Goal: Task Accomplishment & Management: Complete application form

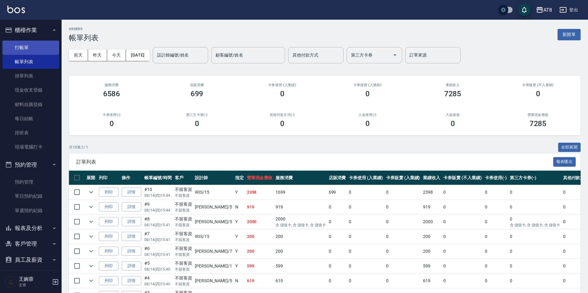
click at [42, 51] on link "打帳單" at bounding box center [30, 48] width 57 height 14
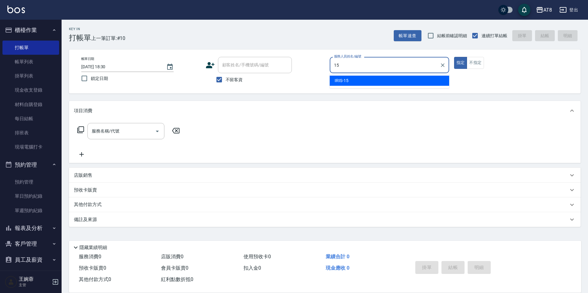
type input "IRIS-15"
type button "true"
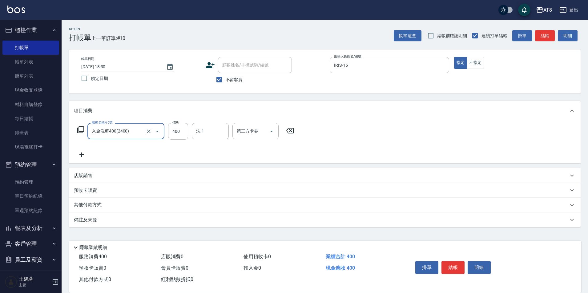
type input "入金洗剪400(2400)"
type input "助理-35"
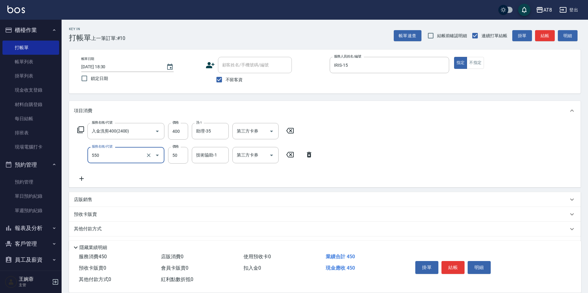
type input "精油或深層(550)"
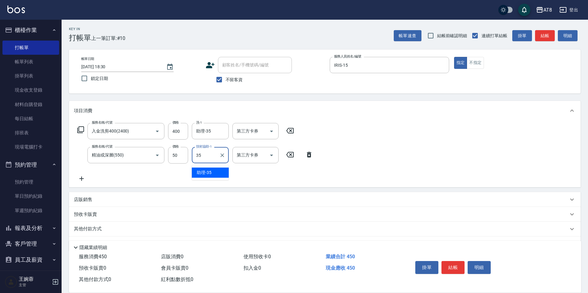
type input "助理-35"
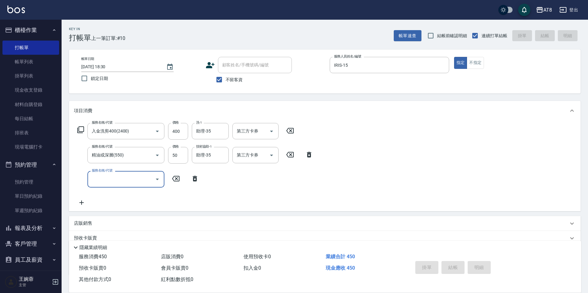
type input "[DATE] 18:31"
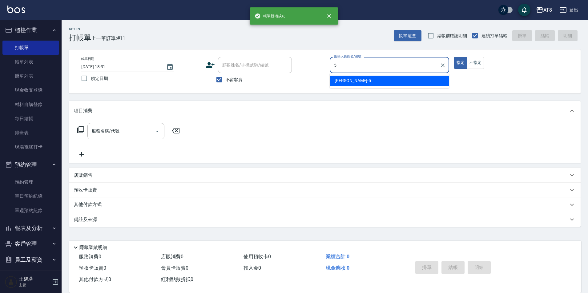
type input "HANK-5"
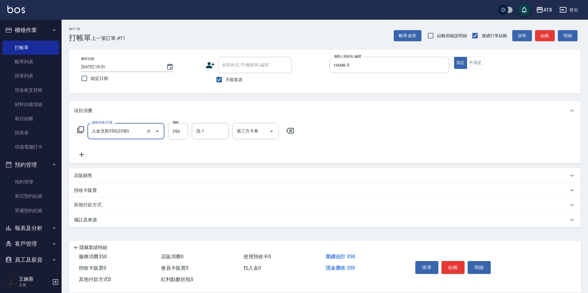
type input "入金洗剪350(2350)"
type input "助理-22"
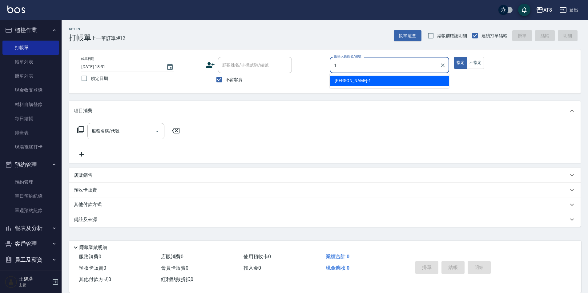
type input "YUKI-1"
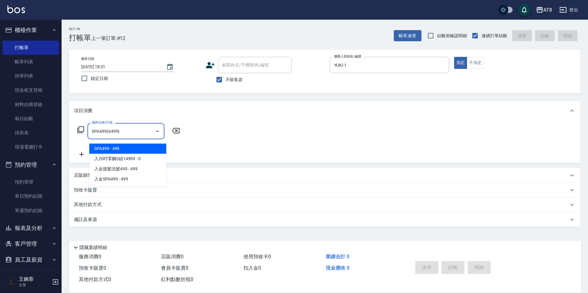
type input "SPA499(6499)"
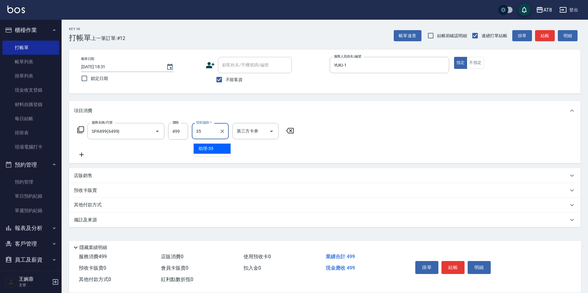
type input "助理-35"
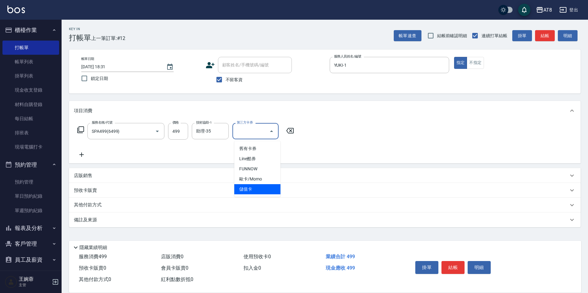
type input "儲值卡"
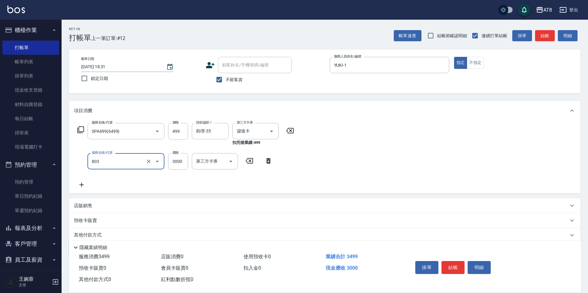
type input "頂級豪華3(803)"
type input "1000"
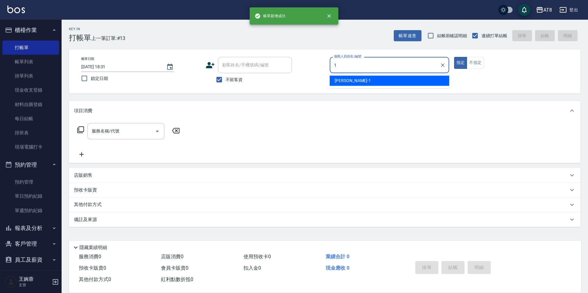
type input "YUKI-1"
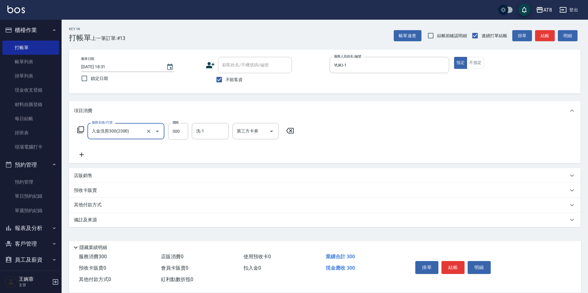
type input "入金洗剪300(2300)"
type input "助理-25"
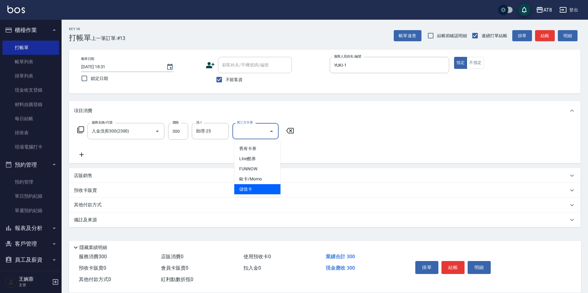
type input "儲值卡"
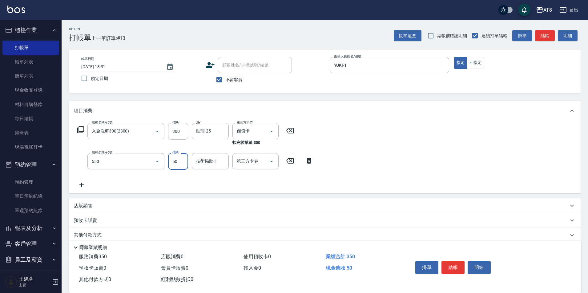
type input "精油或深層(550)"
type input "助理-25"
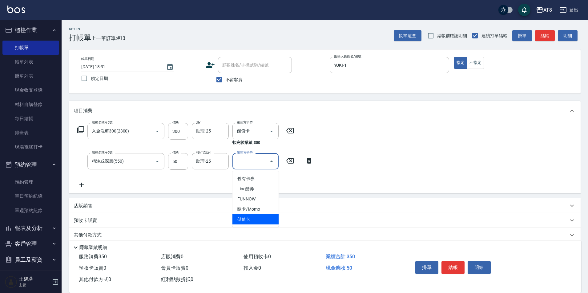
type input "儲值卡"
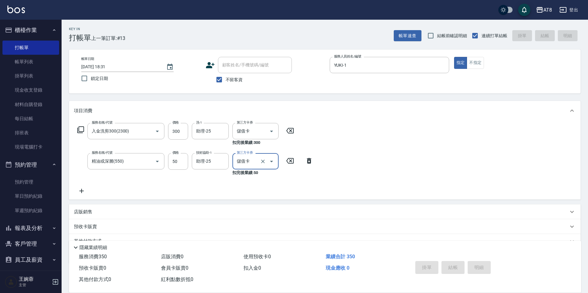
type input "[DATE] 18:32"
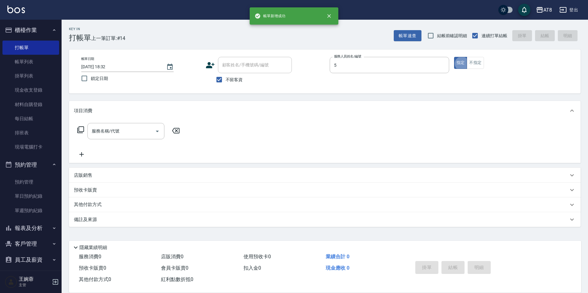
type input "HANK-5"
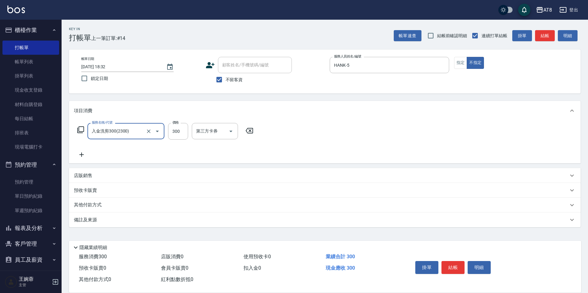
type input "入金洗剪300(2300)"
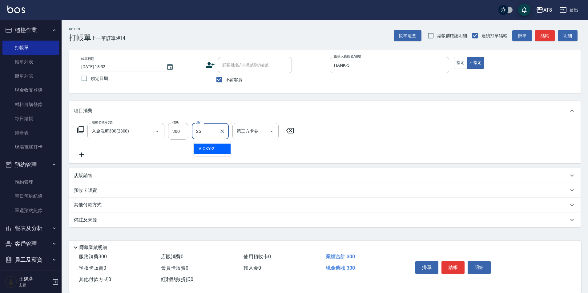
type input "助理-25"
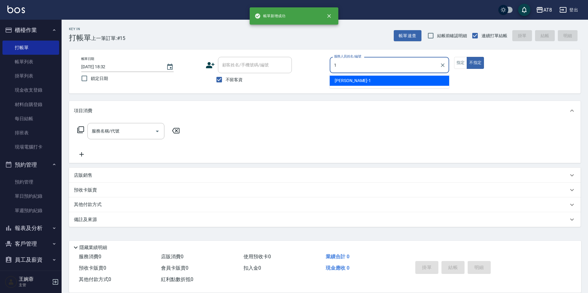
type input "YUKI-1"
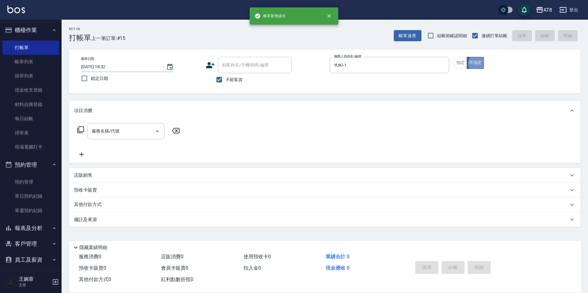
type button "false"
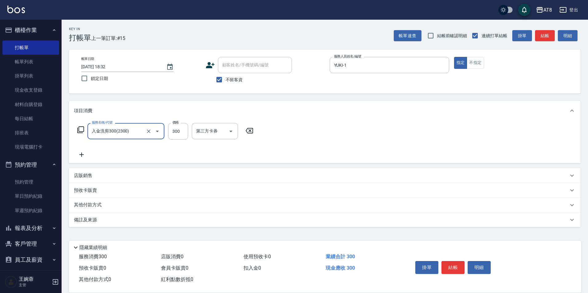
type input "入金洗剪300(2300)"
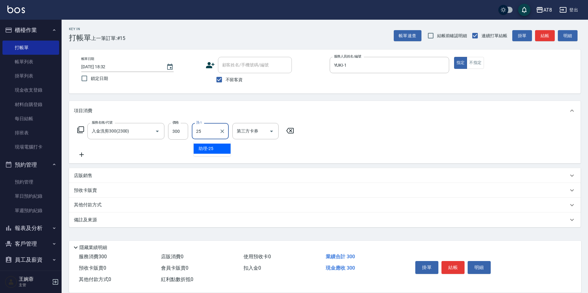
type input "助理-25"
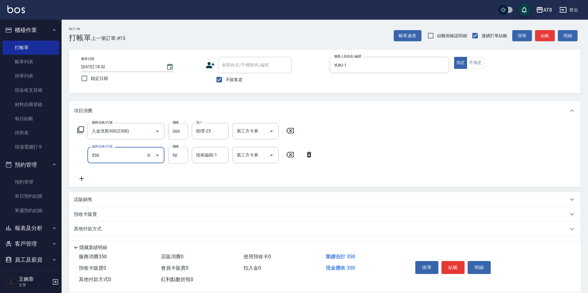
type input "精油或深層(550)"
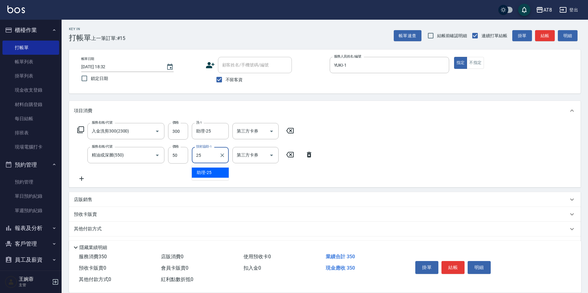
type input "助理-25"
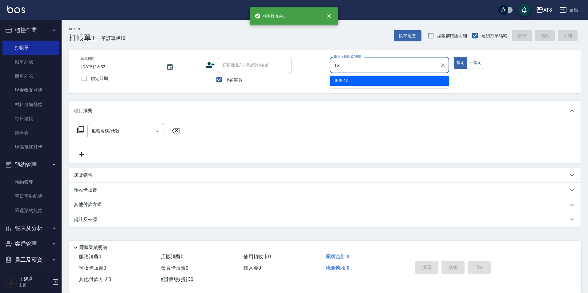
type input "IRIS-15"
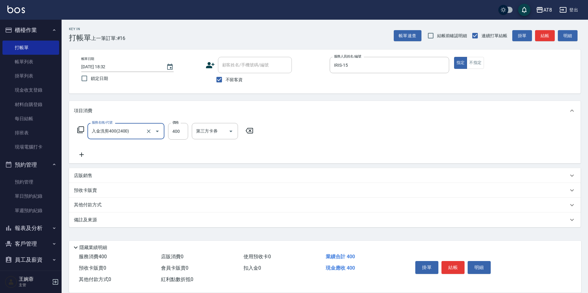
type input "入金洗剪400(2400)"
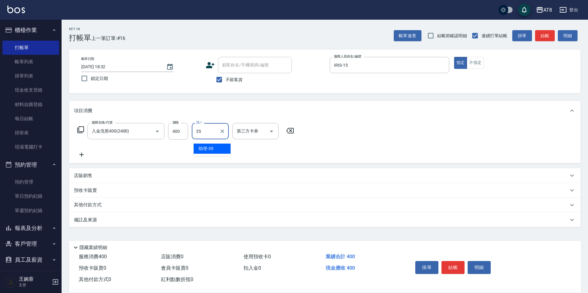
type input "助理-35"
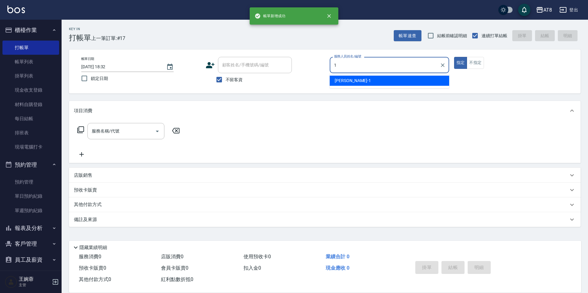
type input "YUKI-1"
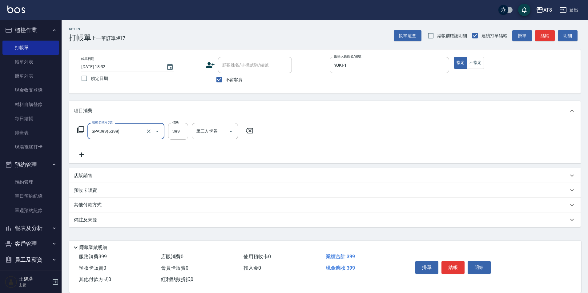
type input "SPA399(6399)"
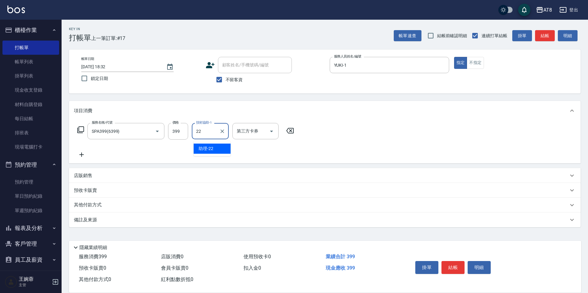
type input "助理-22"
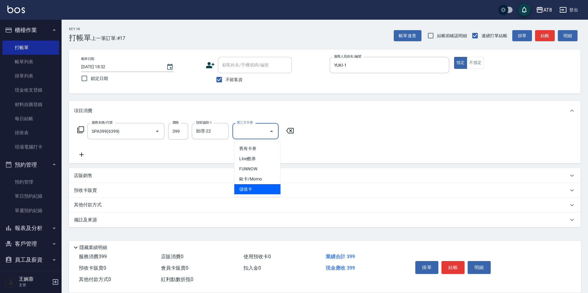
type input "儲值卡"
